Goal: Information Seeking & Learning: Learn about a topic

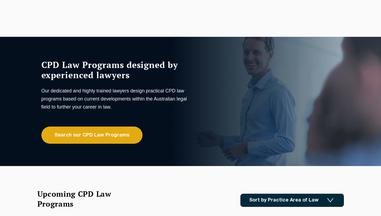
click at [85, 135] on link "Search our CPD Law Programs" at bounding box center [91, 135] width 101 height 17
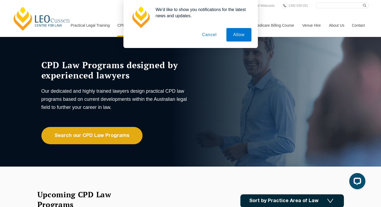
click at [212, 35] on button "Cancel" at bounding box center [209, 34] width 28 height 13
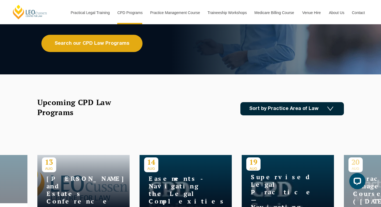
scroll to position [97, 0]
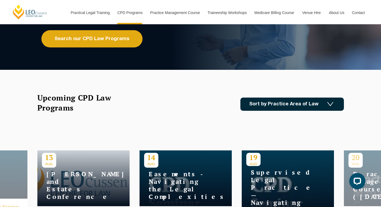
click at [296, 97] on div "Upcoming CPD Law Programs Sort by Practice Area of Law Building & Construction …" at bounding box center [190, 104] width 307 height 23
click at [289, 104] on link "Sort by Practice Area of Law" at bounding box center [292, 103] width 104 height 13
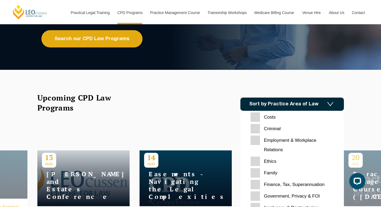
scroll to position [54, 0]
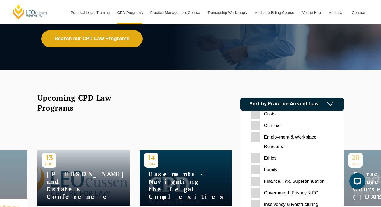
click at [257, 170] on input "Family" at bounding box center [292, 169] width 83 height 9
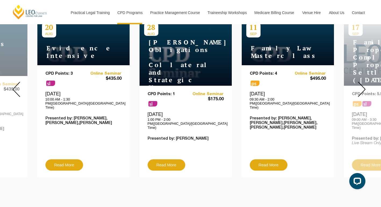
scroll to position [227, 0]
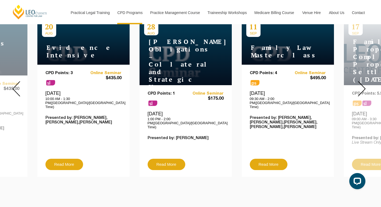
click at [22, 87] on div at bounding box center [16, 89] width 32 height 184
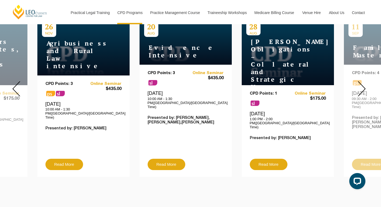
click at [15, 86] on img at bounding box center [16, 88] width 8 height 15
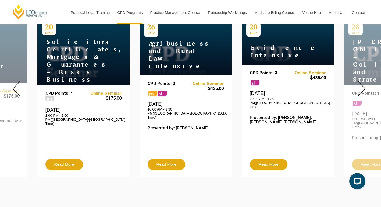
click at [15, 86] on img at bounding box center [16, 88] width 8 height 15
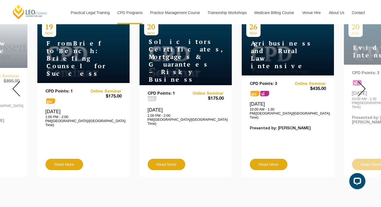
click at [15, 86] on img at bounding box center [16, 88] width 8 height 15
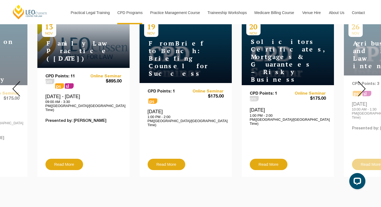
click at [15, 86] on img at bounding box center [16, 88] width 8 height 15
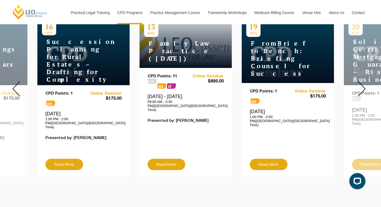
click at [15, 81] on img at bounding box center [16, 88] width 8 height 15
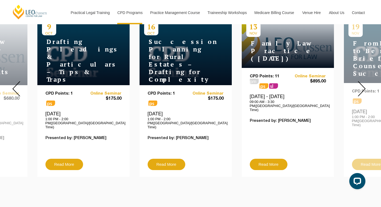
click at [15, 81] on img at bounding box center [16, 88] width 8 height 15
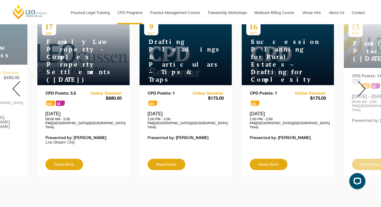
click at [15, 81] on img at bounding box center [16, 88] width 8 height 15
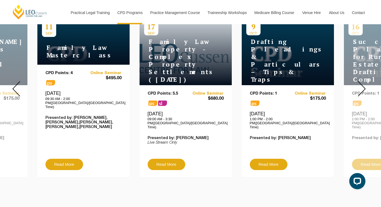
click at [15, 81] on img at bounding box center [16, 88] width 8 height 15
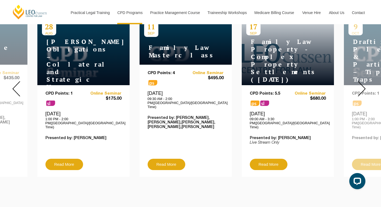
click at [15, 81] on img at bounding box center [16, 88] width 8 height 15
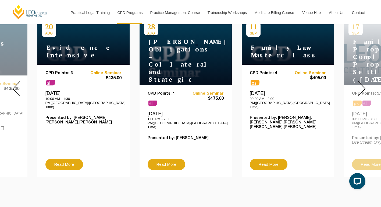
click at [15, 81] on img at bounding box center [16, 88] width 8 height 15
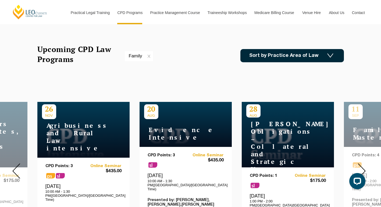
scroll to position [145, 0]
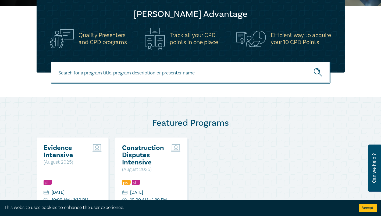
scroll to position [165, 0]
click at [230, 73] on input at bounding box center [191, 73] width 280 height 22
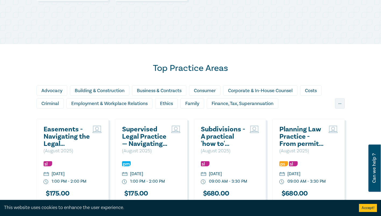
scroll to position [398, 0]
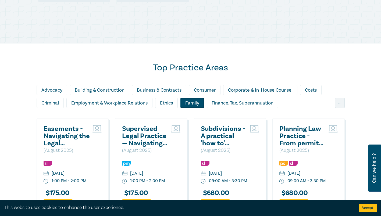
click at [190, 102] on div "Family" at bounding box center [192, 103] width 24 height 10
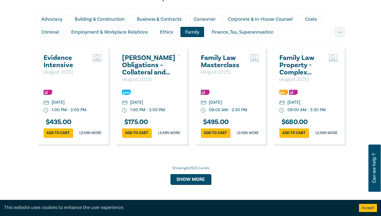
scroll to position [469, 0]
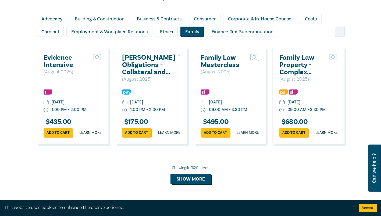
click at [192, 184] on button "Show more" at bounding box center [190, 179] width 40 height 10
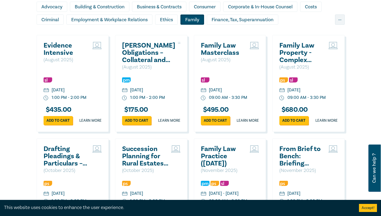
scroll to position [482, 0]
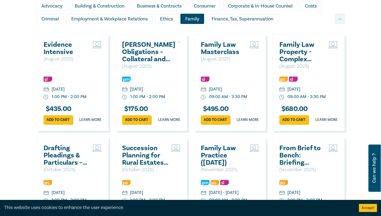
click at [298, 54] on h2 "Family Law Property - Complex Property Settlements ([DATE])" at bounding box center [302, 52] width 47 height 22
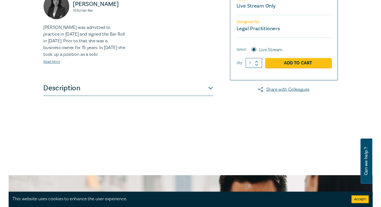
scroll to position [196, 0]
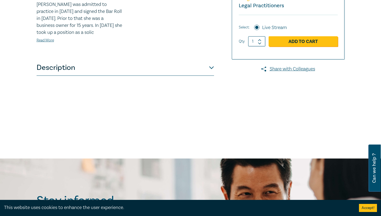
click at [209, 76] on button "Description" at bounding box center [125, 68] width 177 height 16
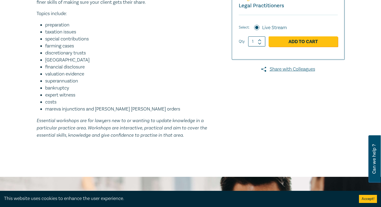
click at [29, 111] on div "Family Law Property - Complex Property Settlements ([DATE]) W25002 CPD 1 Day Wo…" at bounding box center [190, 8] width 381 height 338
click at [218, 112] on div "Family Law Property - Complex Property Settlements ([DATE]) W25002 CPD 1 Day Wo…" at bounding box center [138, 7] width 210 height 287
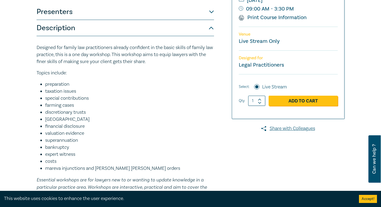
scroll to position [137, 0]
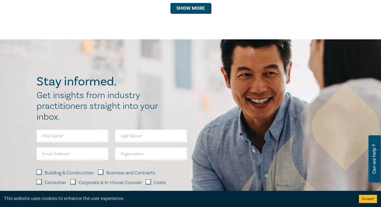
scroll to position [638, 0]
